Goal: Task Accomplishment & Management: Manage account settings

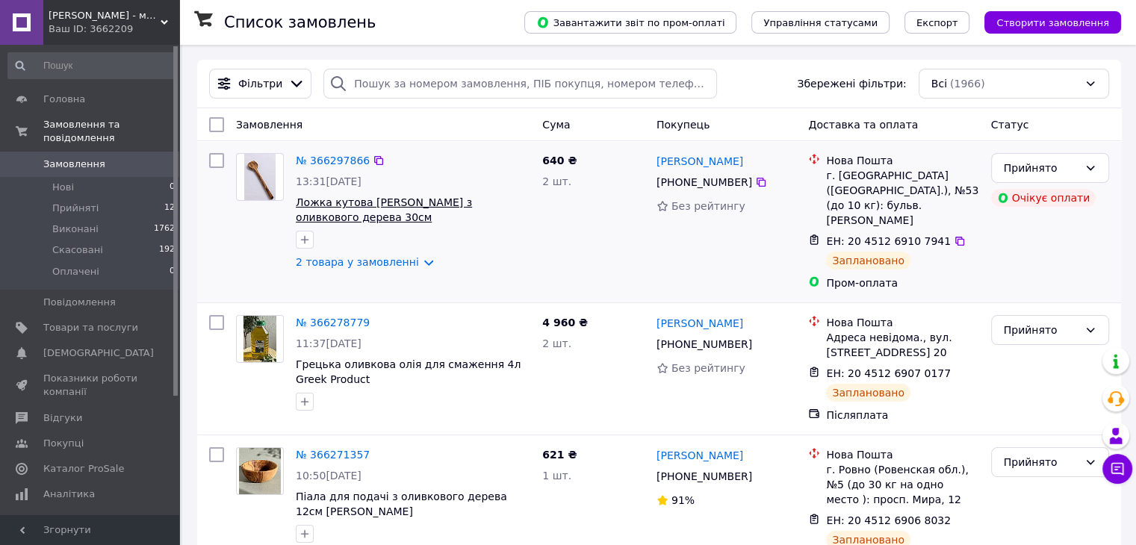
click at [397, 207] on span "Ложка кутова [PERSON_NAME] з оливкового дерева 30см" at bounding box center [384, 209] width 176 height 27
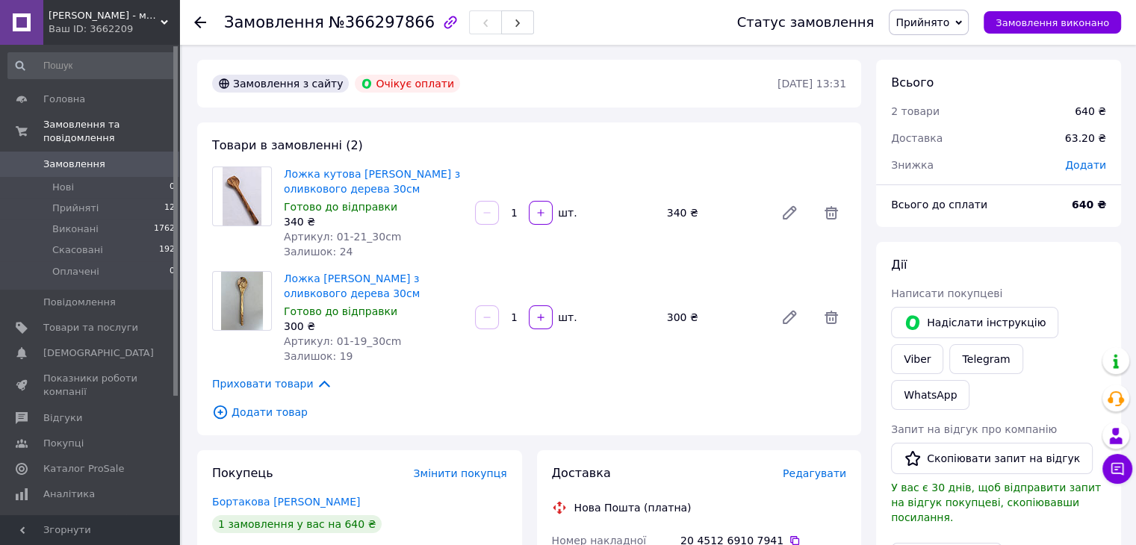
click at [205, 22] on use at bounding box center [200, 22] width 12 height 12
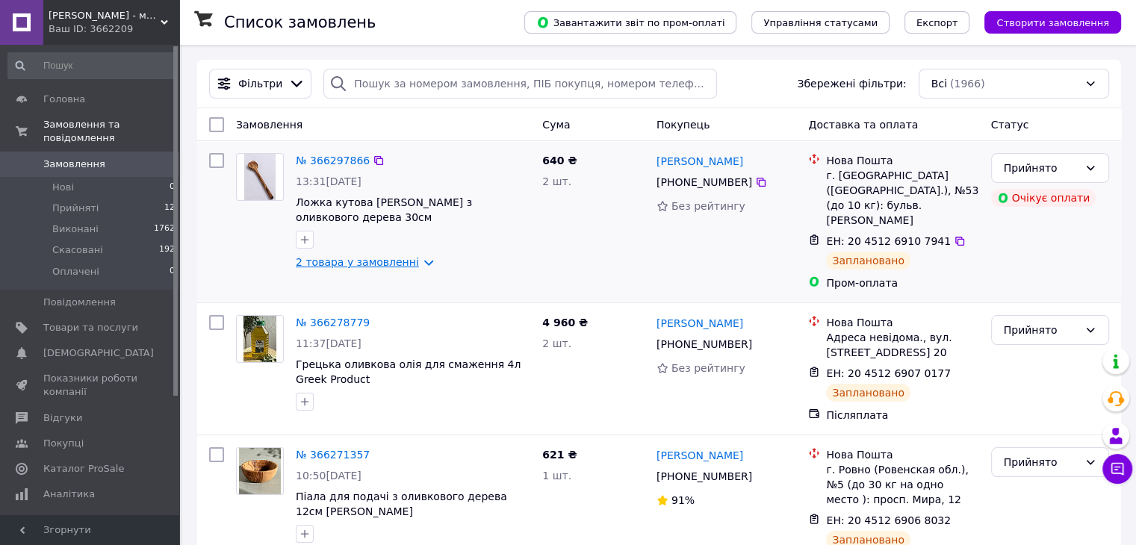
click at [323, 267] on link "2 товара у замовленні" at bounding box center [357, 262] width 123 height 12
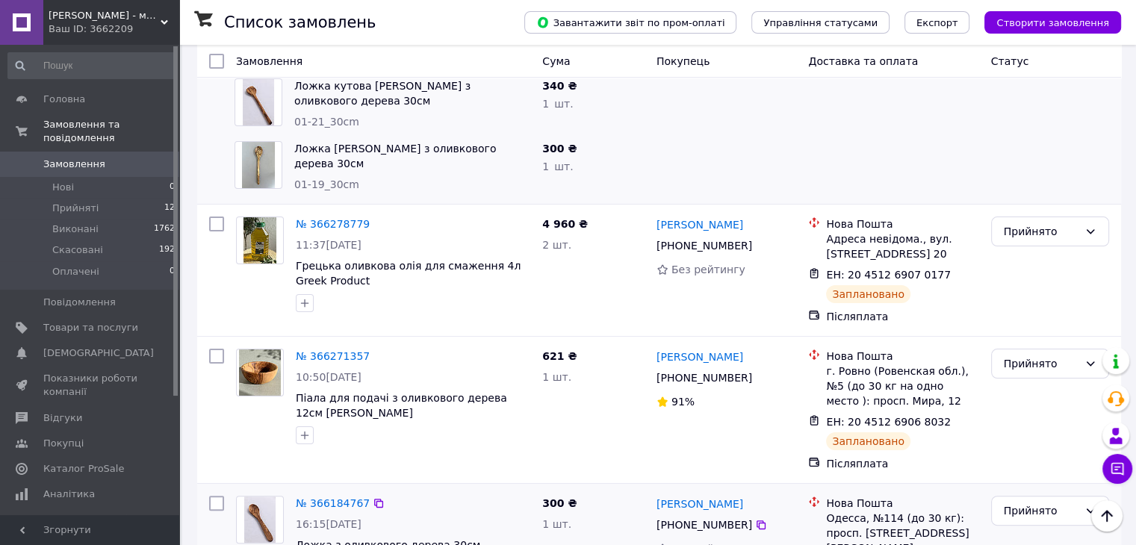
scroll to position [299, 0]
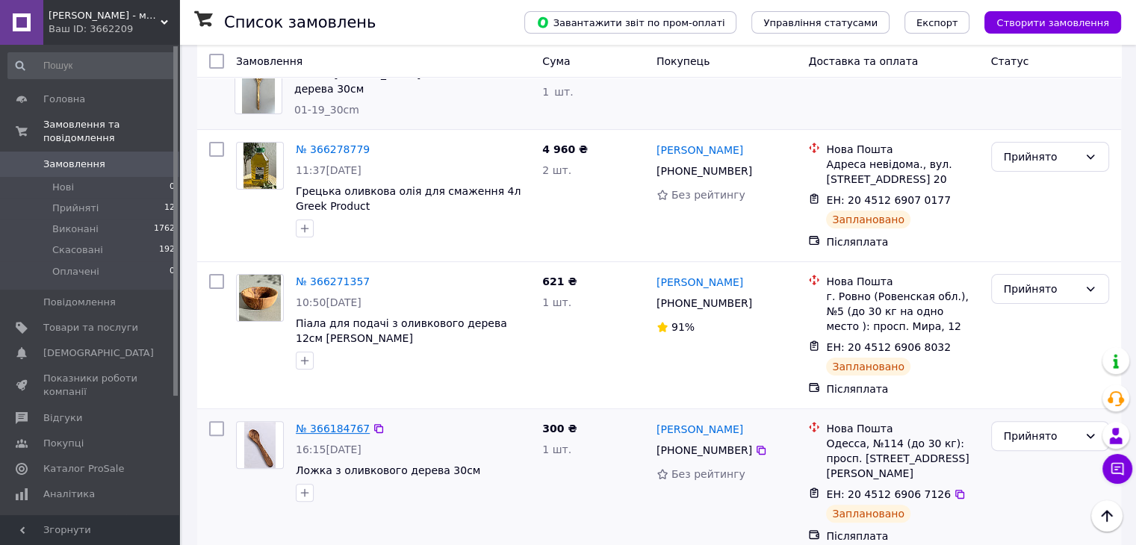
click at [340, 423] on link "№ 366184767" at bounding box center [333, 429] width 74 height 12
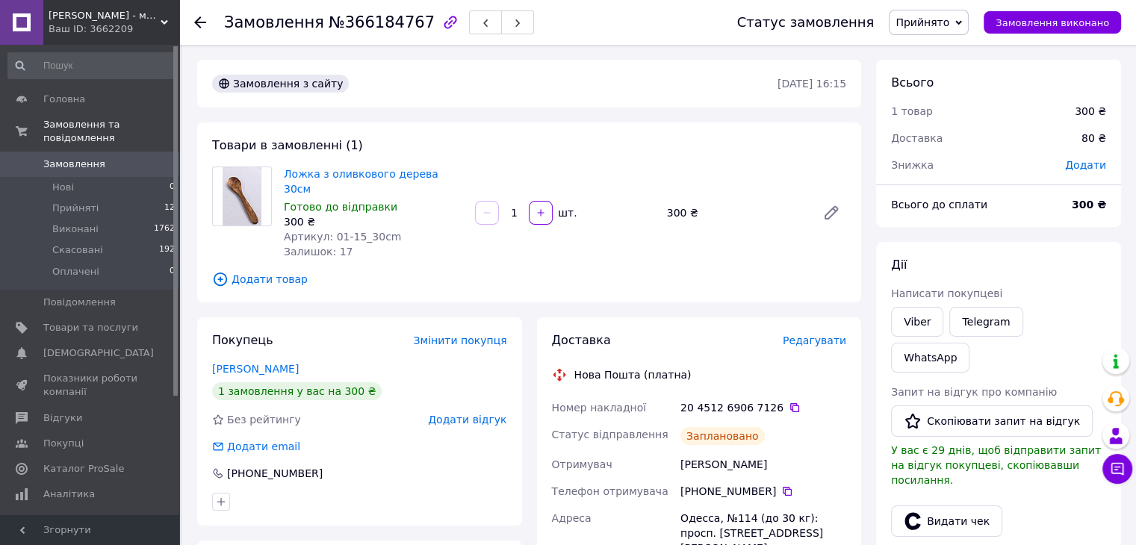
click at [252, 190] on img at bounding box center [242, 196] width 40 height 58
click at [308, 180] on link "Ложка з оливкового дерева 30см" at bounding box center [361, 181] width 155 height 27
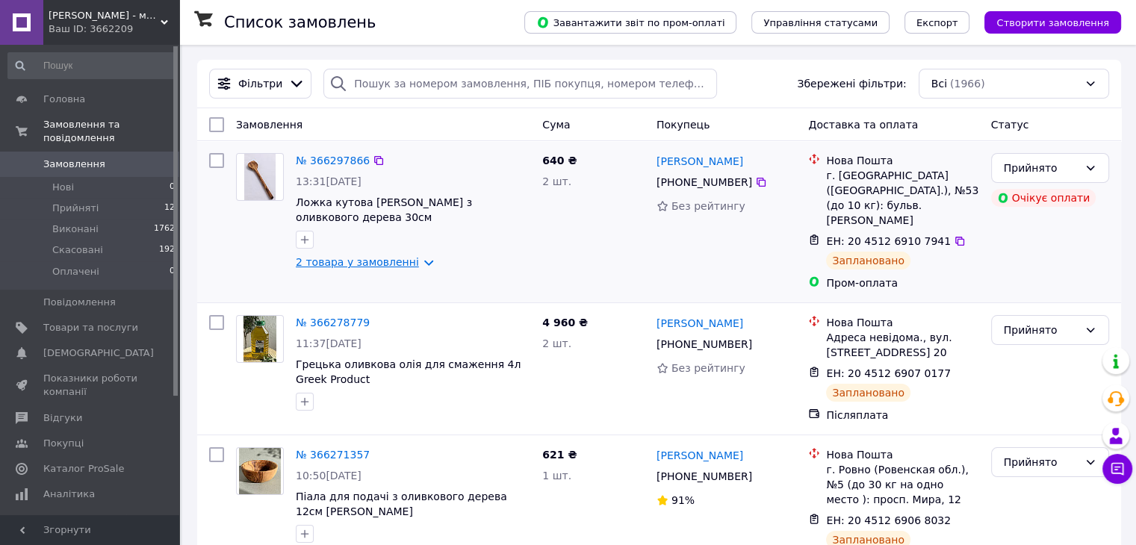
click at [357, 264] on link "2 товара у замовленні" at bounding box center [357, 262] width 123 height 12
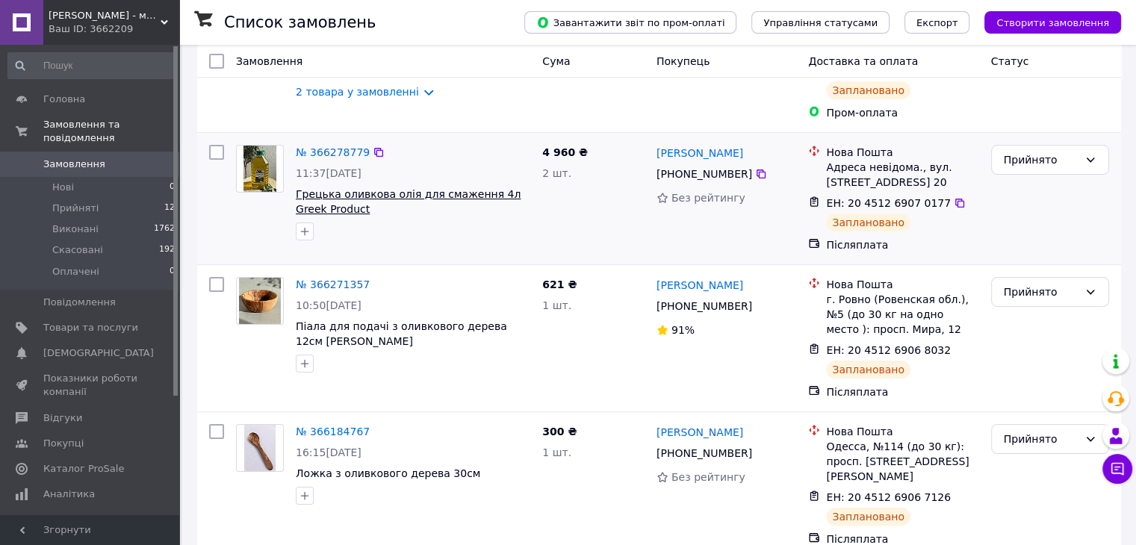
scroll to position [299, 0]
